Goal: Check status: Check status

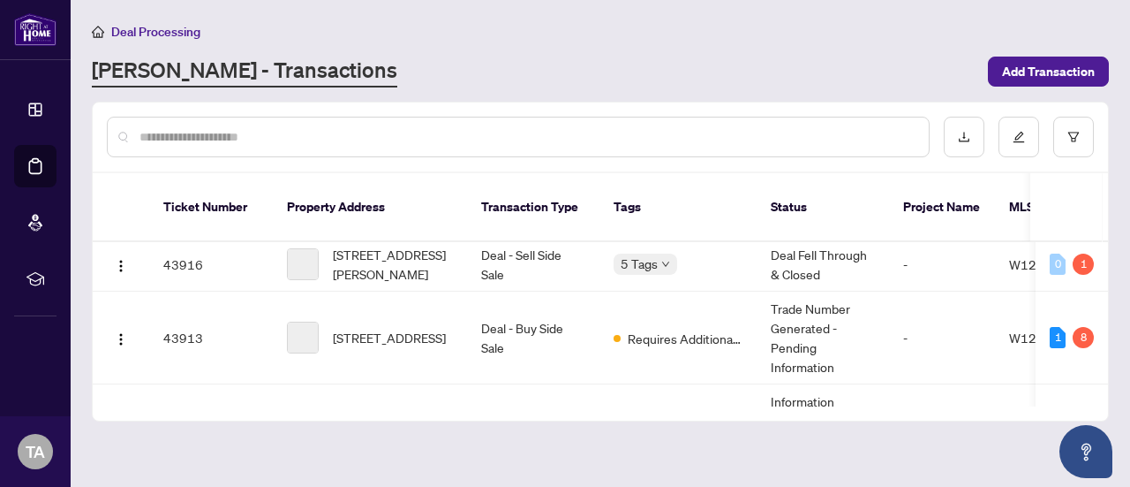
scroll to position [678, 0]
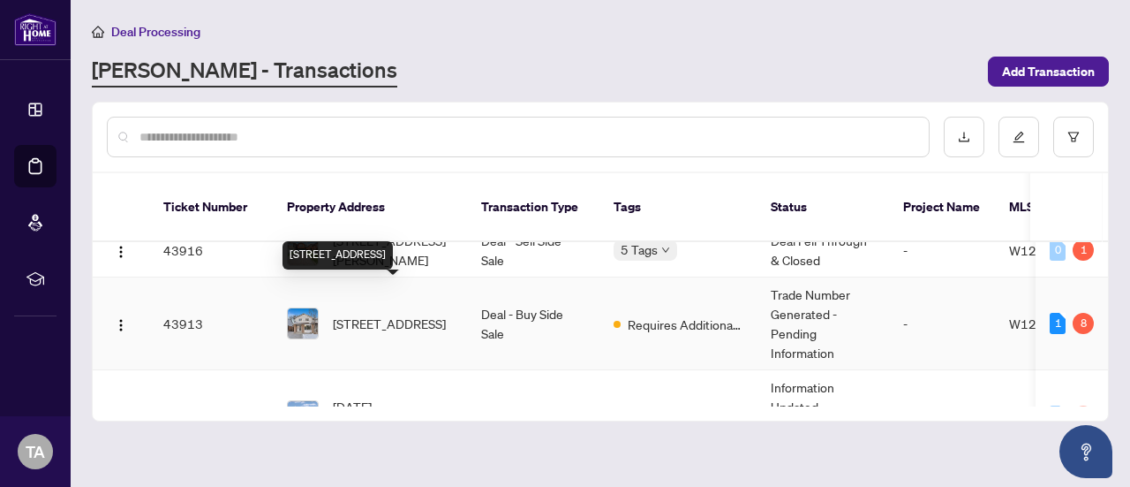
click at [392, 313] on span "[STREET_ADDRESS]" at bounding box center [389, 322] width 113 height 19
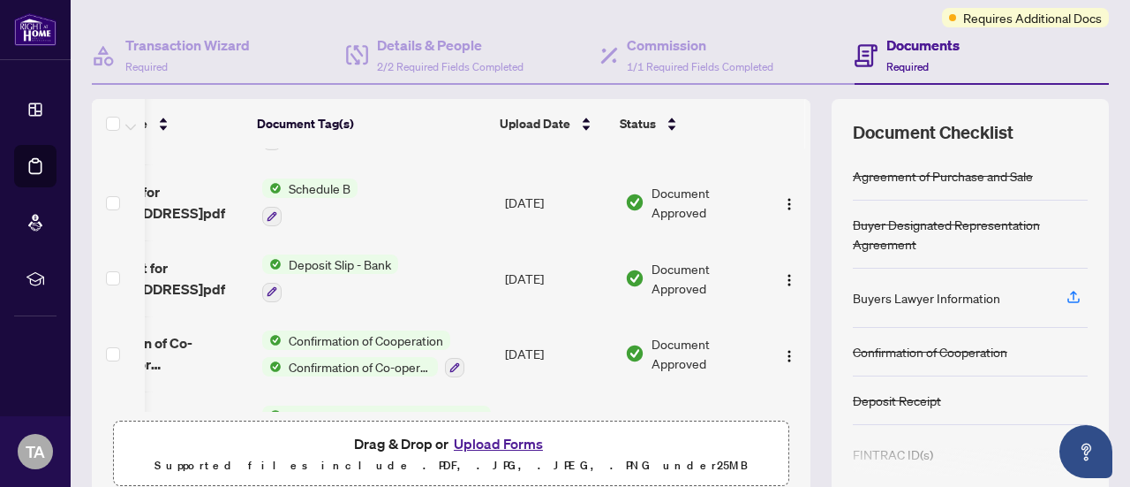
scroll to position [498, 102]
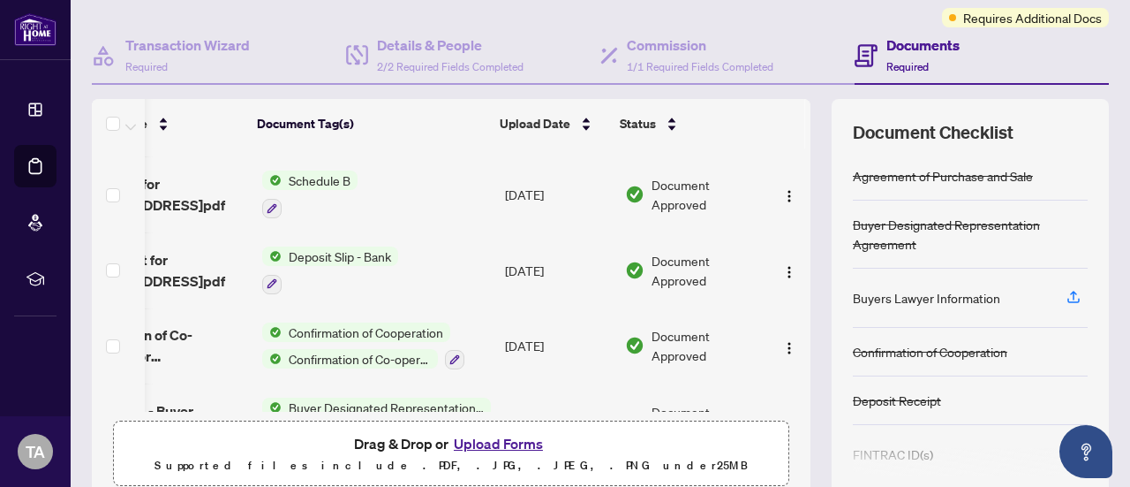
click at [652, 253] on span "Document Approved" at bounding box center [707, 270] width 110 height 39
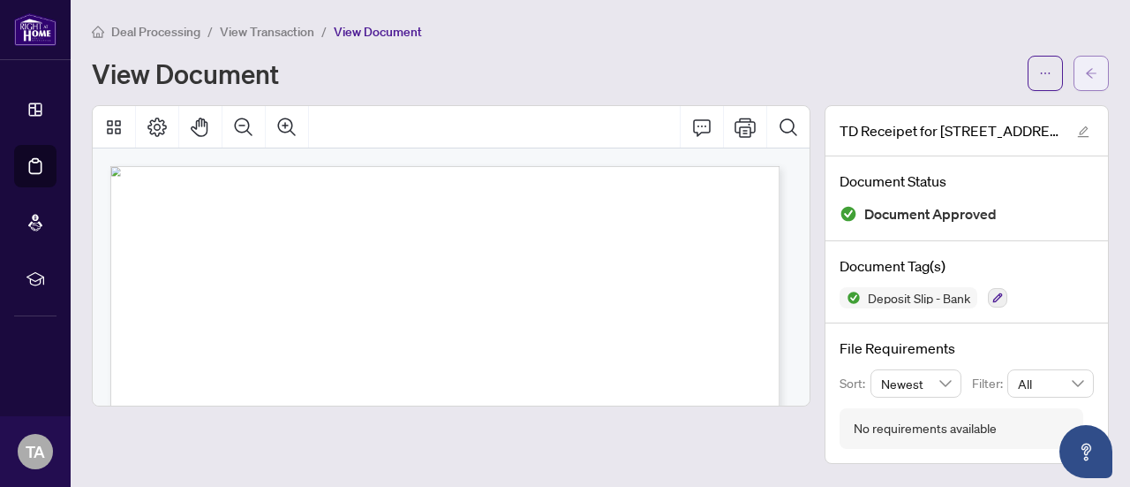
click at [1083, 64] on button "button" at bounding box center [1091, 73] width 35 height 35
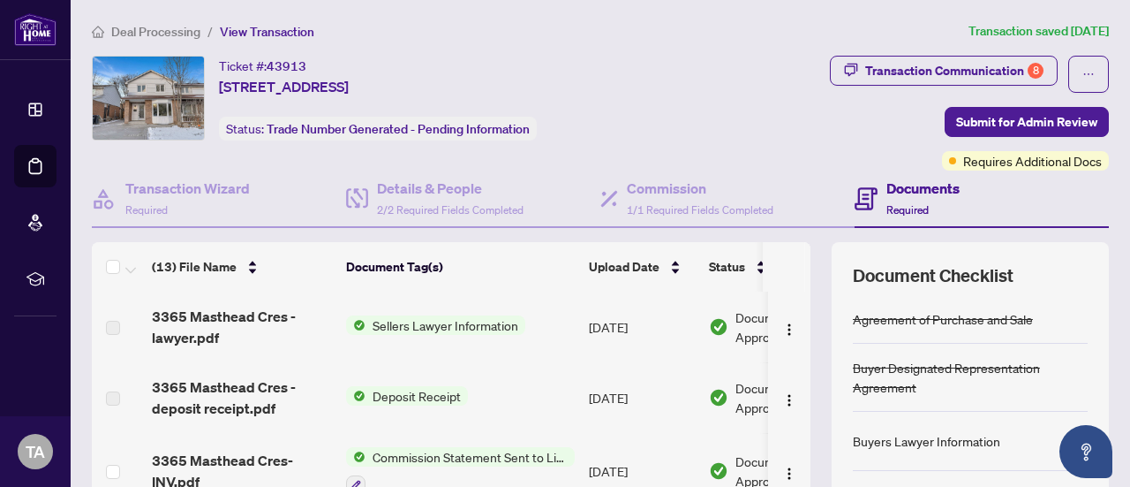
click at [419, 397] on span "Deposit Receipt" at bounding box center [417, 395] width 102 height 19
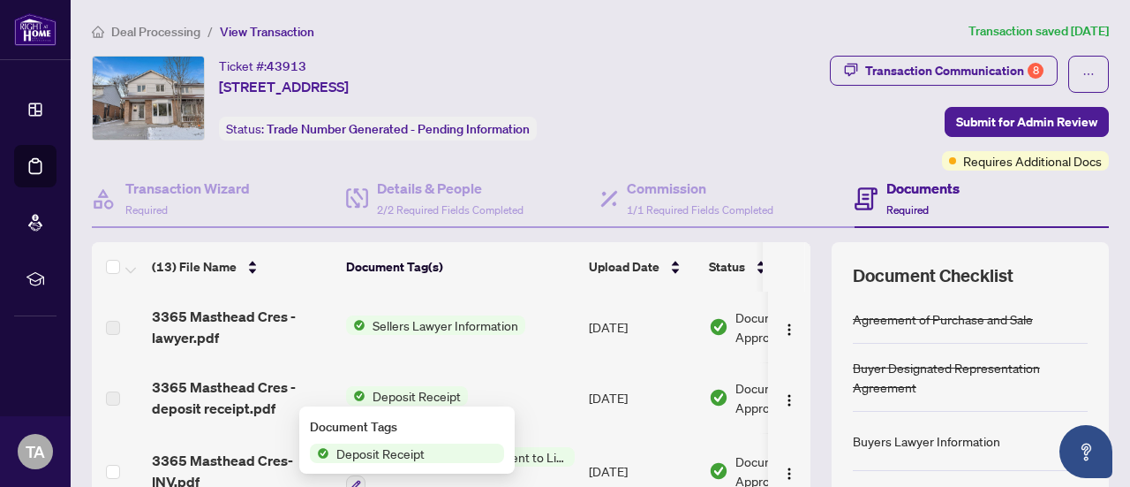
click at [419, 397] on span "Deposit Receipt" at bounding box center [417, 395] width 102 height 19
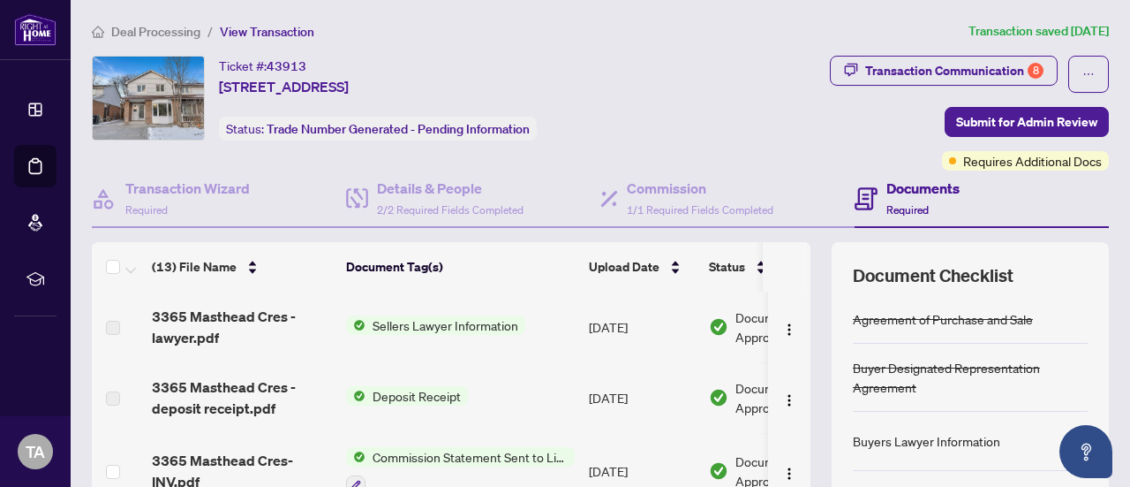
click at [419, 397] on span "Deposit Receipt" at bounding box center [417, 395] width 102 height 19
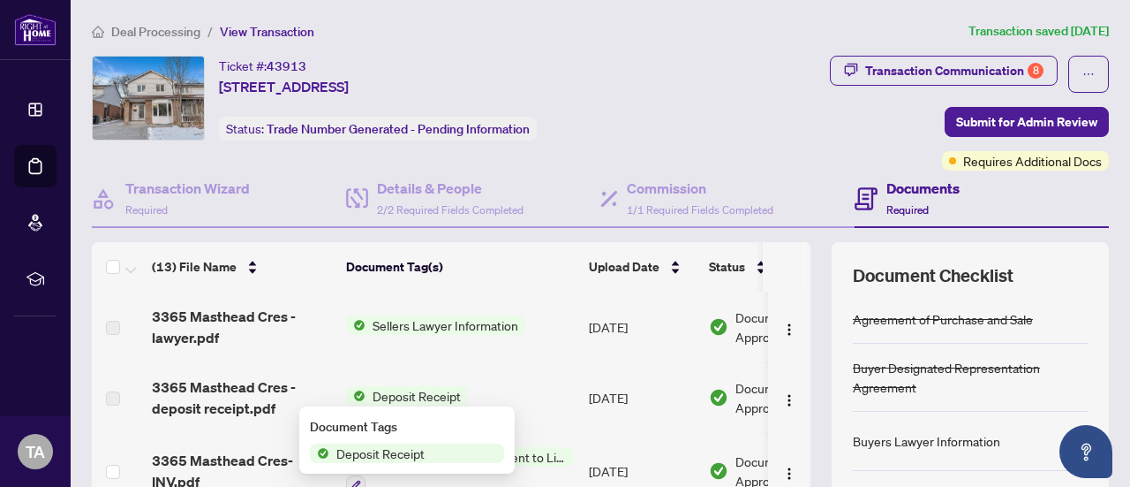
click at [419, 397] on span "Deposit Receipt" at bounding box center [417, 395] width 102 height 19
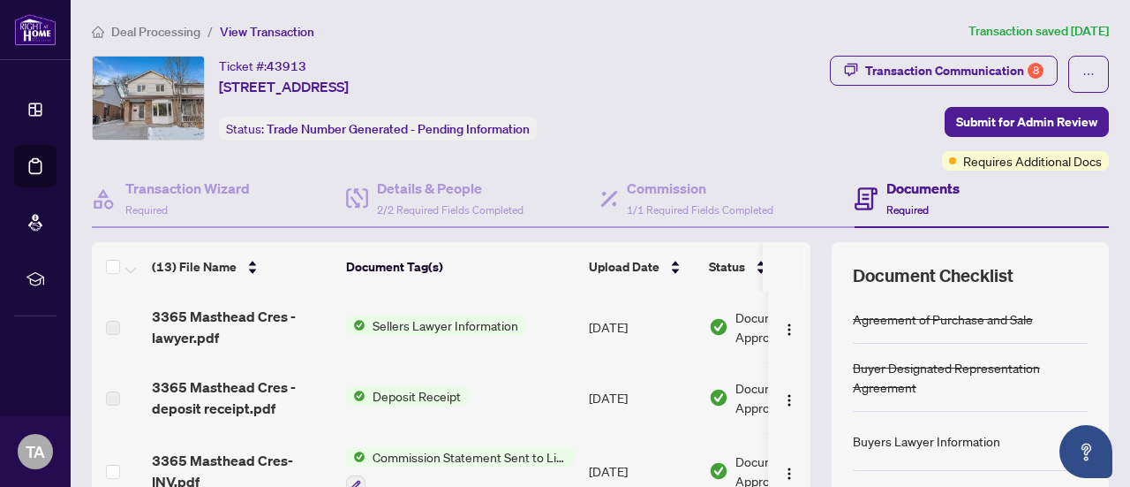
click at [419, 397] on span "Deposit Receipt" at bounding box center [417, 395] width 102 height 19
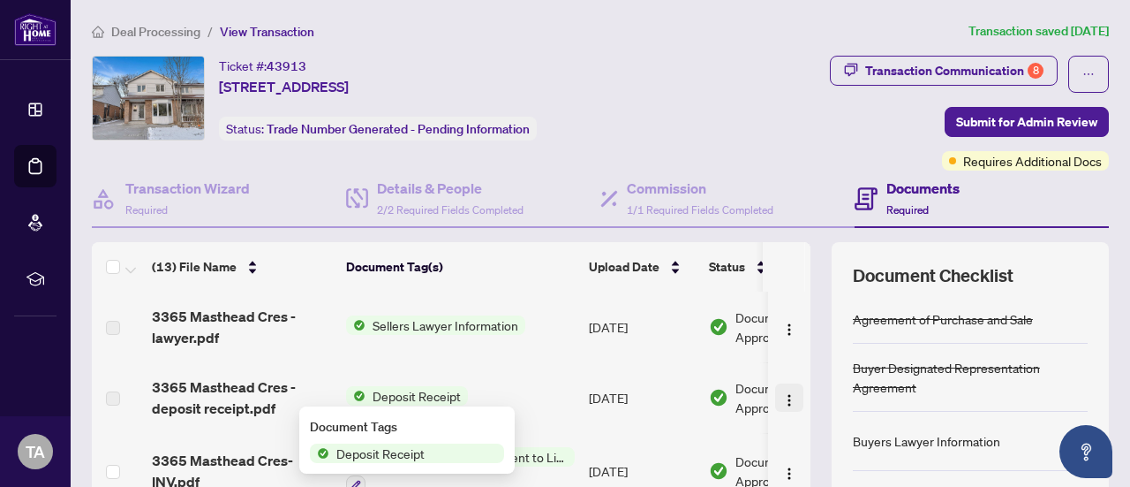
click at [782, 396] on img "button" at bounding box center [789, 400] width 14 height 14
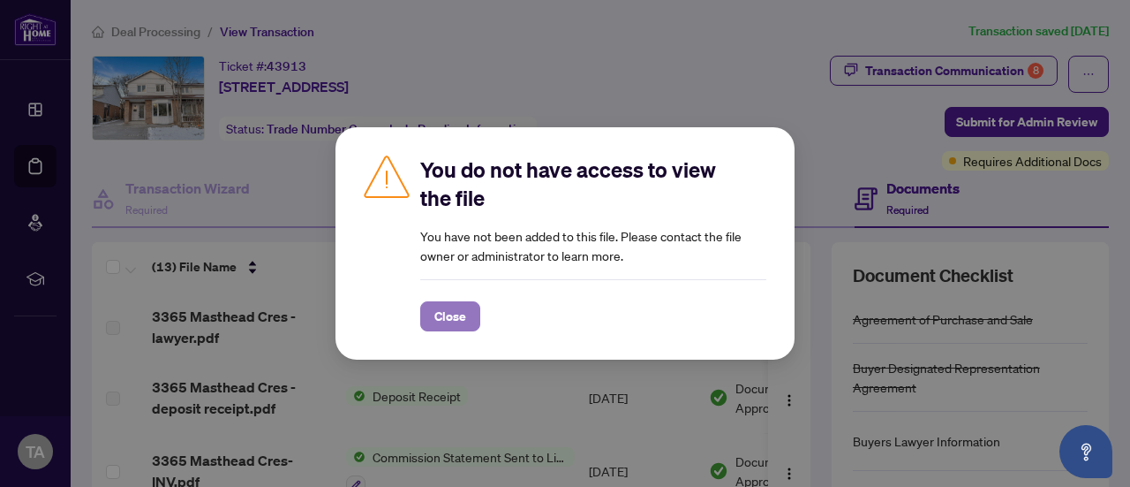
click at [452, 319] on span "Close" at bounding box center [450, 316] width 32 height 28
